Goal: Task Accomplishment & Management: Use online tool/utility

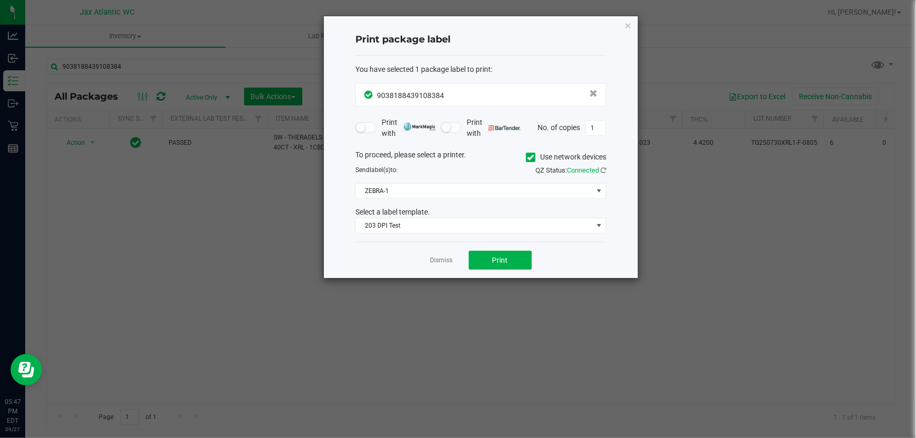
click at [439, 258] on link "Dismiss" at bounding box center [441, 260] width 23 height 9
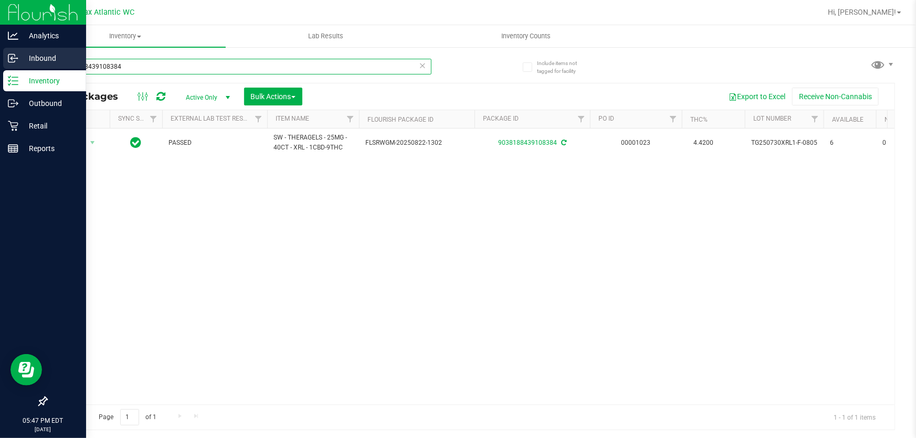
drag, startPoint x: 156, startPoint y: 63, endPoint x: 0, endPoint y: 65, distance: 156.4
click at [0, 65] on div "Analytics Inbound Inventory Outbound Retail Reports 05:47 PM EDT [DATE] 09/27 J…" at bounding box center [458, 219] width 916 height 438
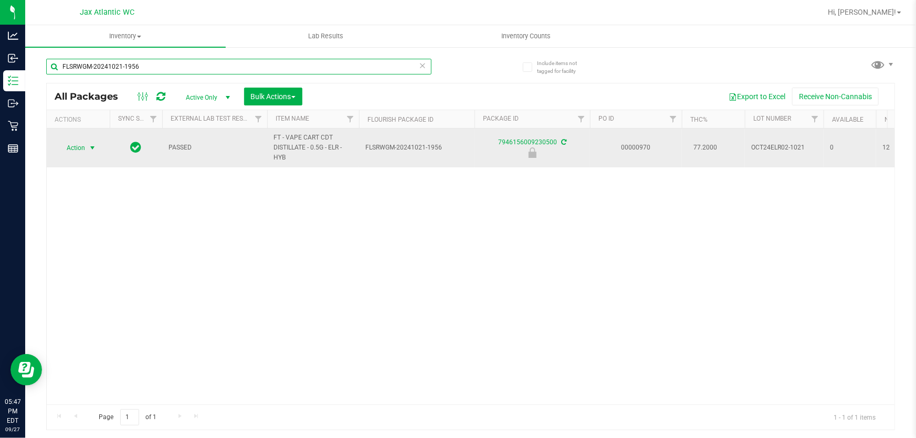
type input "FLSRWGM-20241021-1956"
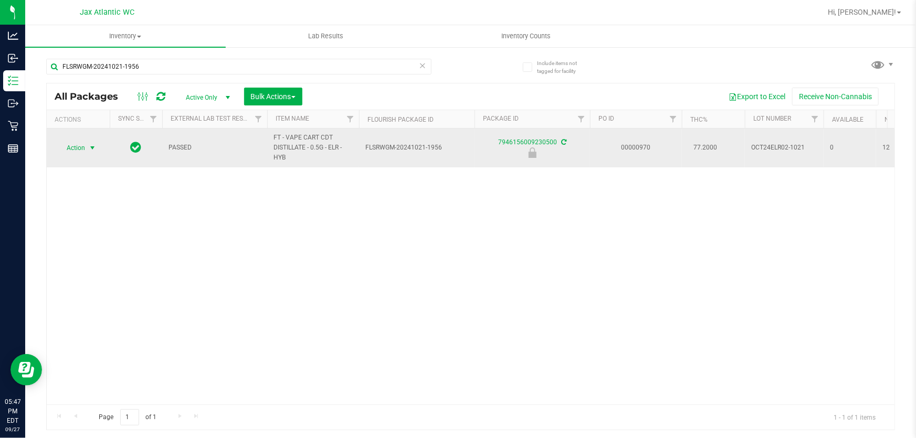
click at [81, 150] on span "Action" at bounding box center [71, 148] width 28 height 15
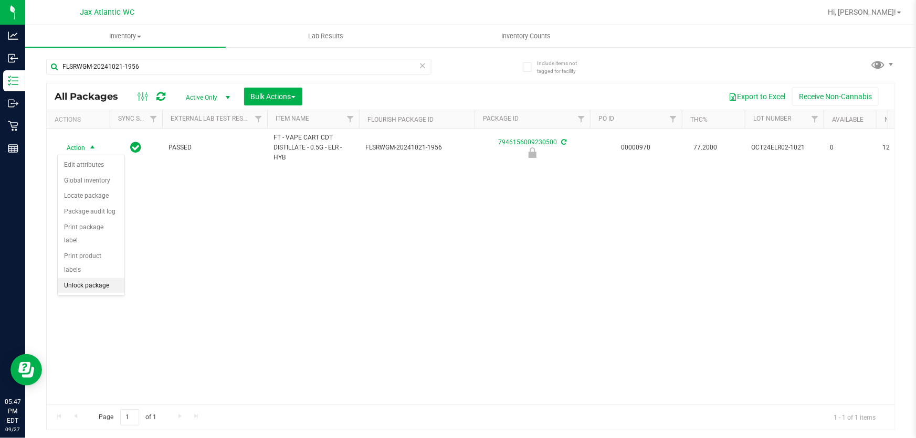
click at [94, 278] on li "Unlock package" at bounding box center [91, 286] width 67 height 16
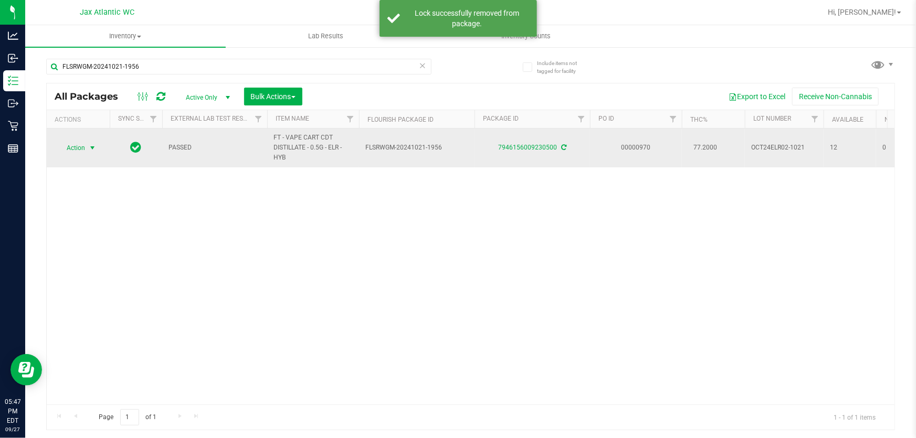
click at [76, 147] on span "Action" at bounding box center [71, 148] width 28 height 15
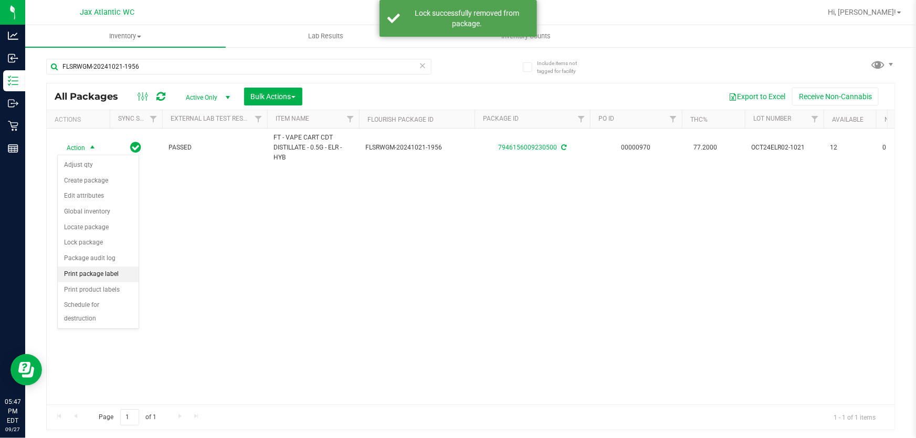
click at [109, 267] on li "Print package label" at bounding box center [98, 275] width 81 height 16
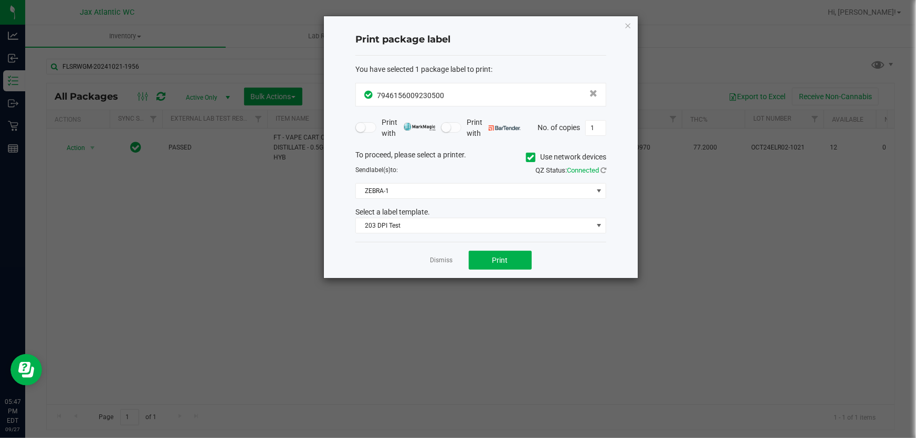
drag, startPoint x: 485, startPoint y: 249, endPoint x: 482, endPoint y: 255, distance: 6.3
click at [485, 250] on div "Dismiss Print" at bounding box center [480, 260] width 251 height 36
click at [484, 261] on button "Print" at bounding box center [500, 260] width 63 height 19
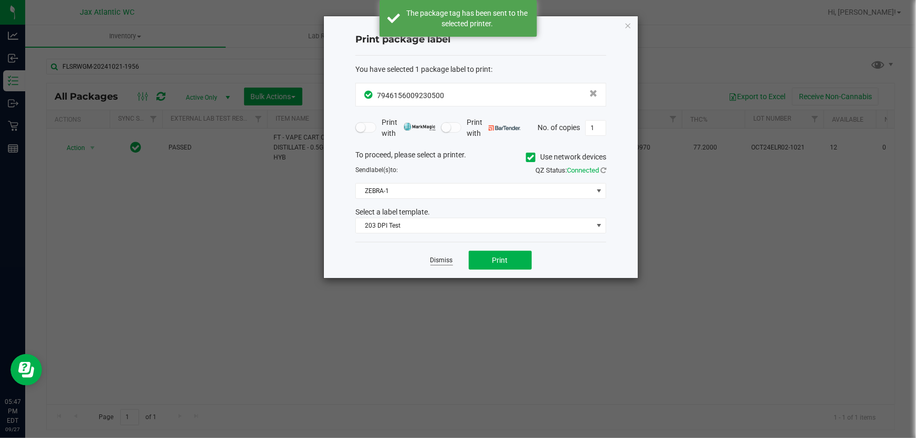
click at [438, 259] on link "Dismiss" at bounding box center [441, 260] width 23 height 9
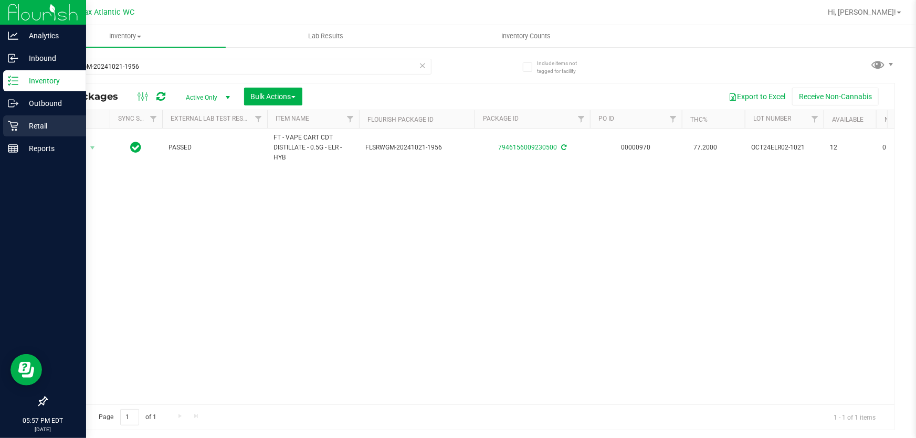
click at [20, 128] on p "Retail" at bounding box center [49, 126] width 63 height 13
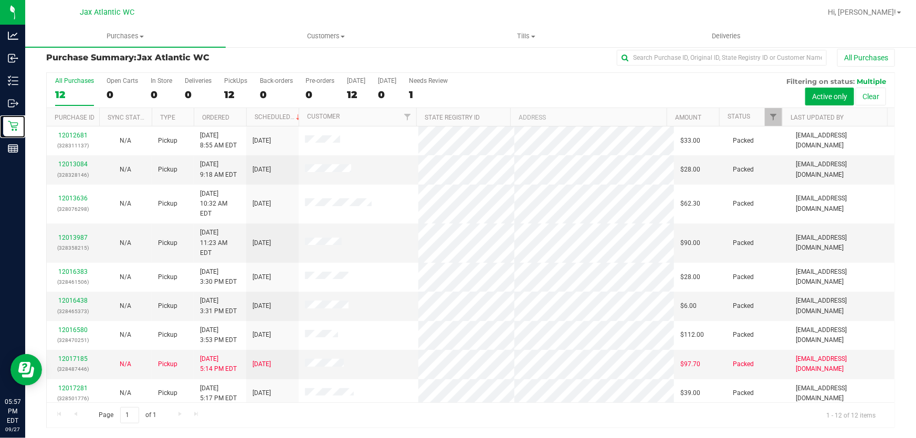
scroll to position [71, 0]
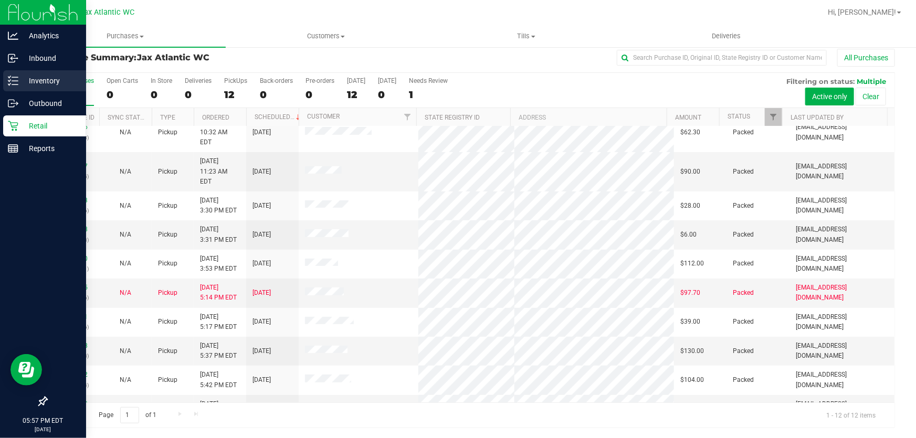
click at [16, 77] on icon at bounding box center [13, 81] width 10 height 10
